Goal: Task Accomplishment & Management: Use online tool/utility

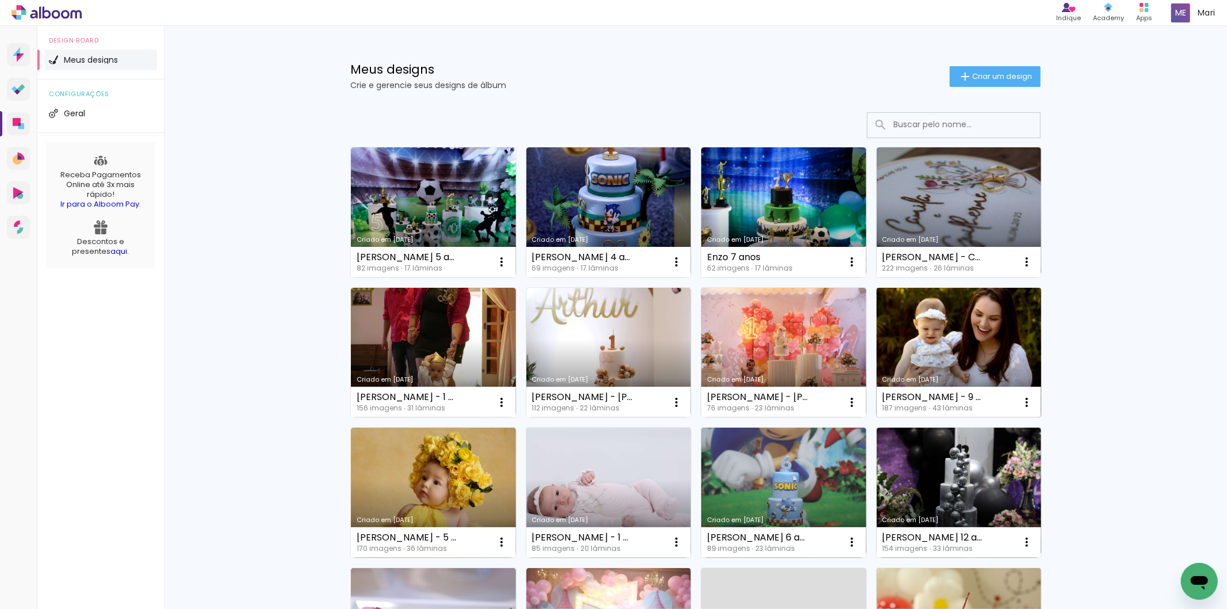
click at [927, 336] on link "Criado em [DATE]" at bounding box center [959, 353] width 165 height 130
click at [948, 332] on link "Criado em [DATE]" at bounding box center [959, 353] width 165 height 130
click at [942, 345] on link "Criado em [DATE]" at bounding box center [959, 353] width 165 height 130
